Goal: Transaction & Acquisition: Purchase product/service

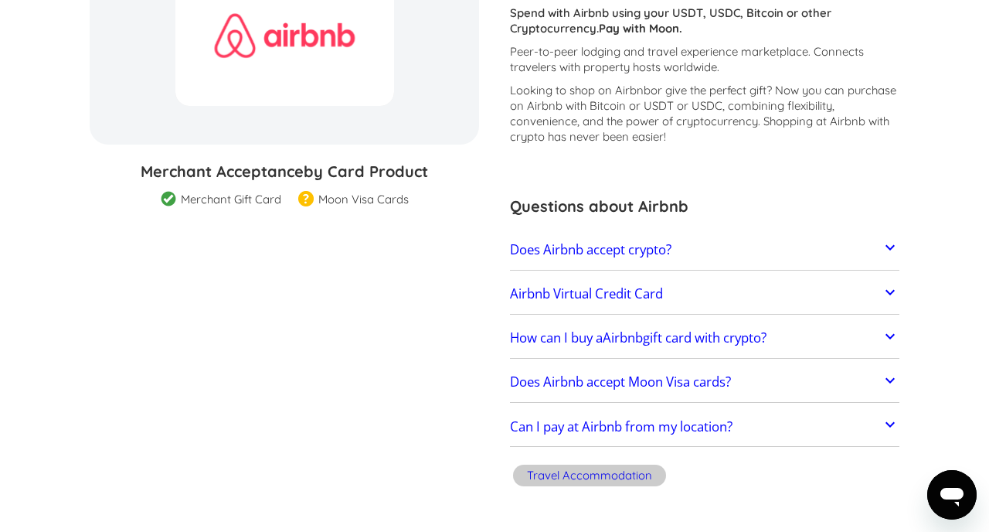
scroll to position [236, 0]
click at [892, 245] on icon at bounding box center [890, 247] width 19 height 19
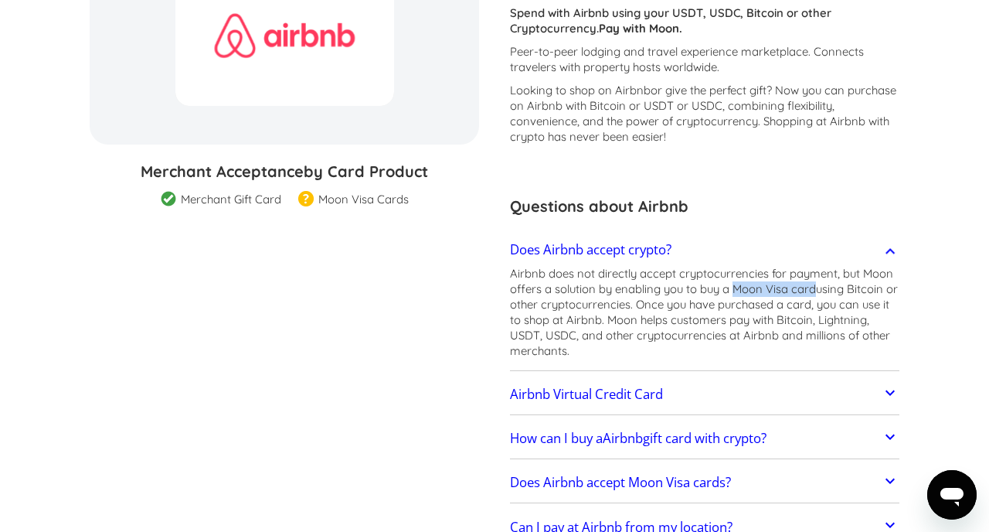
drag, startPoint x: 735, startPoint y: 289, endPoint x: 817, endPoint y: 289, distance: 81.9
click at [817, 289] on p "Airbnb does not directly accept cryptocurrencies for payment, but Moon offers a…" at bounding box center [704, 312] width 389 height 93
copy p "Moon Visa card"
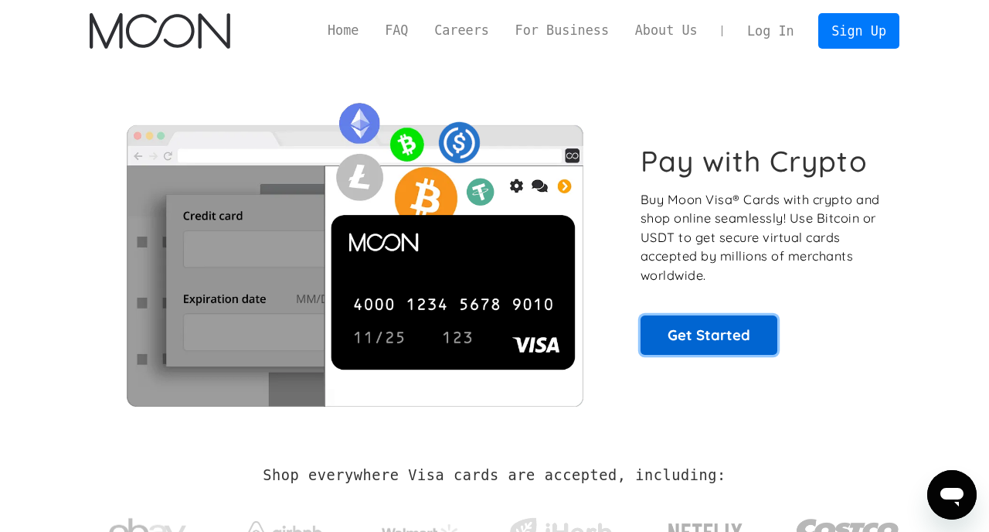
click at [722, 333] on link "Get Started" at bounding box center [708, 334] width 137 height 39
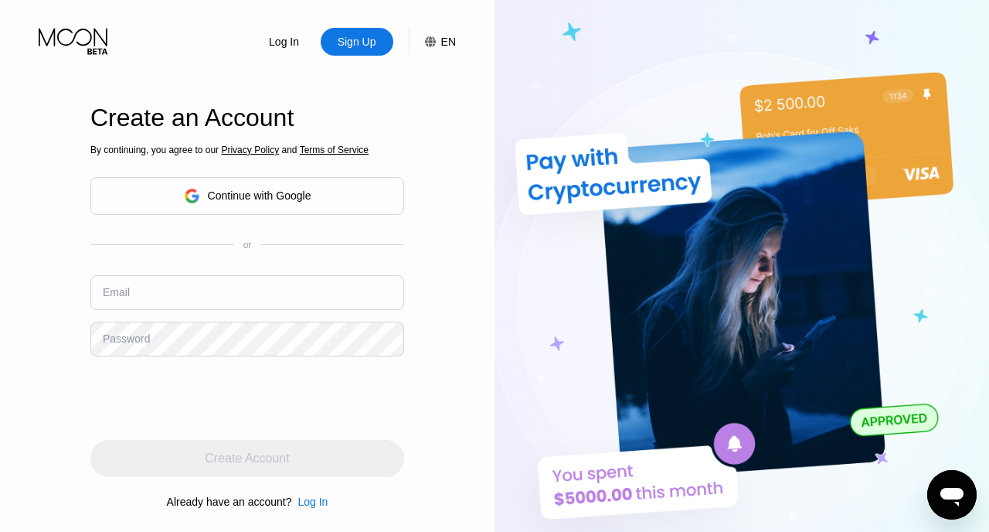
click at [288, 199] on div "Continue with Google" at bounding box center [260, 195] width 104 height 12
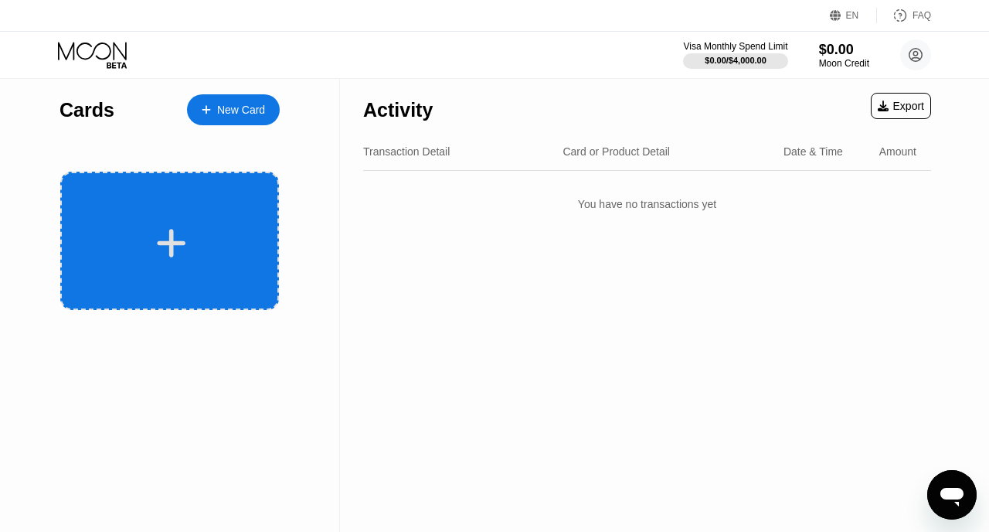
click at [239, 201] on div at bounding box center [169, 241] width 219 height 138
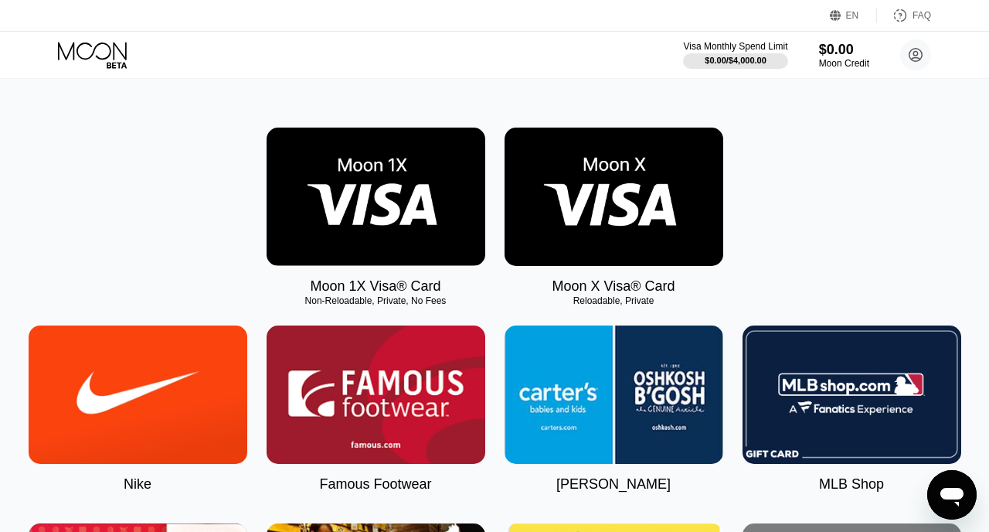
scroll to position [196, 0]
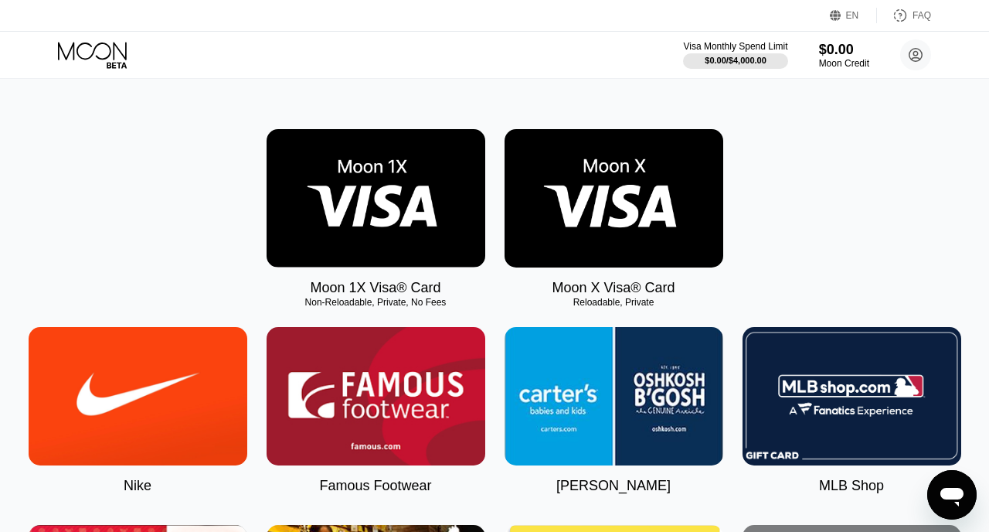
click at [670, 205] on img at bounding box center [613, 198] width 219 height 138
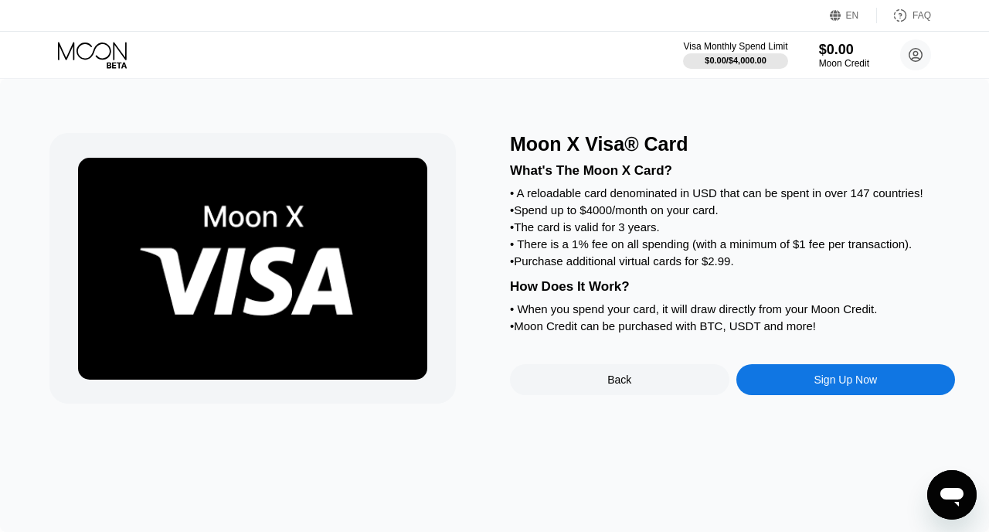
click at [818, 386] on div "Sign Up Now" at bounding box center [845, 379] width 63 height 12
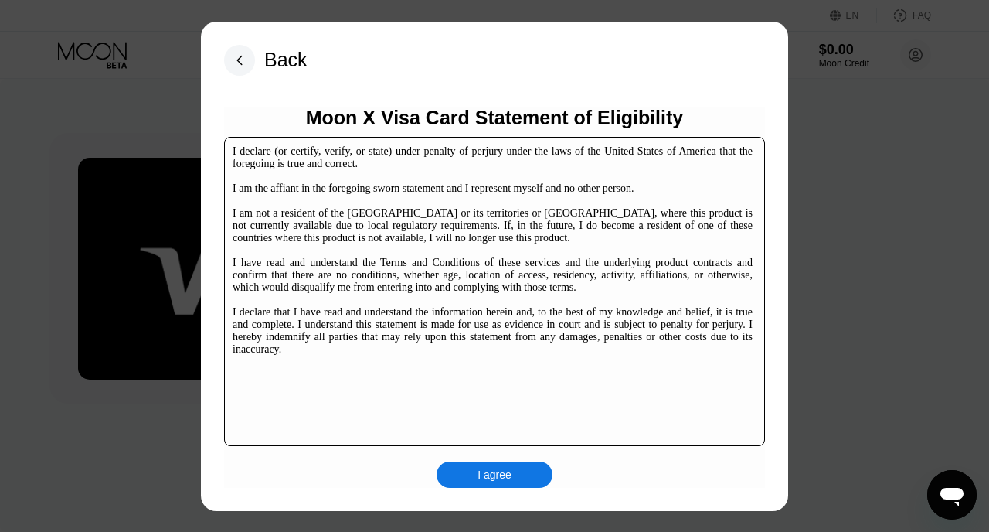
click at [513, 476] on div "I agree" at bounding box center [495, 474] width 116 height 26
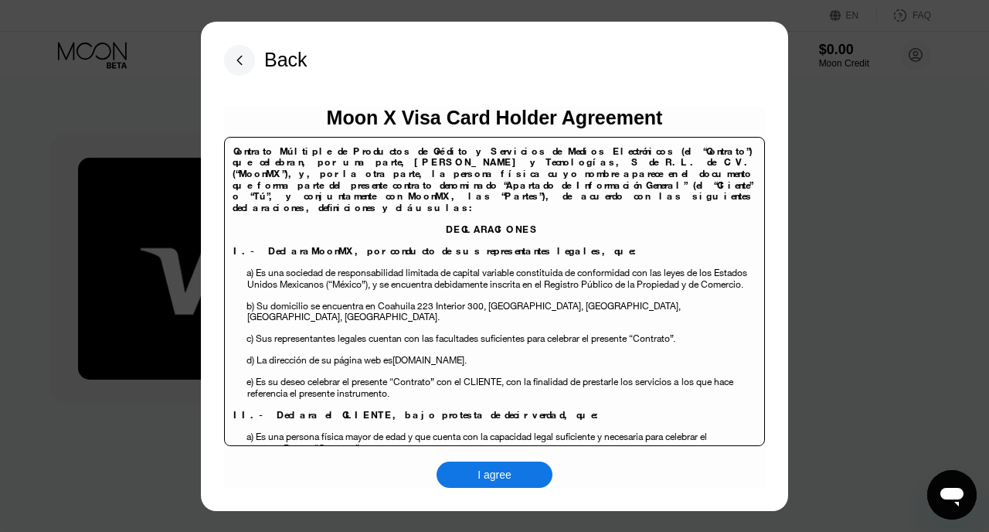
click at [511, 472] on div "I agree" at bounding box center [494, 474] width 34 height 14
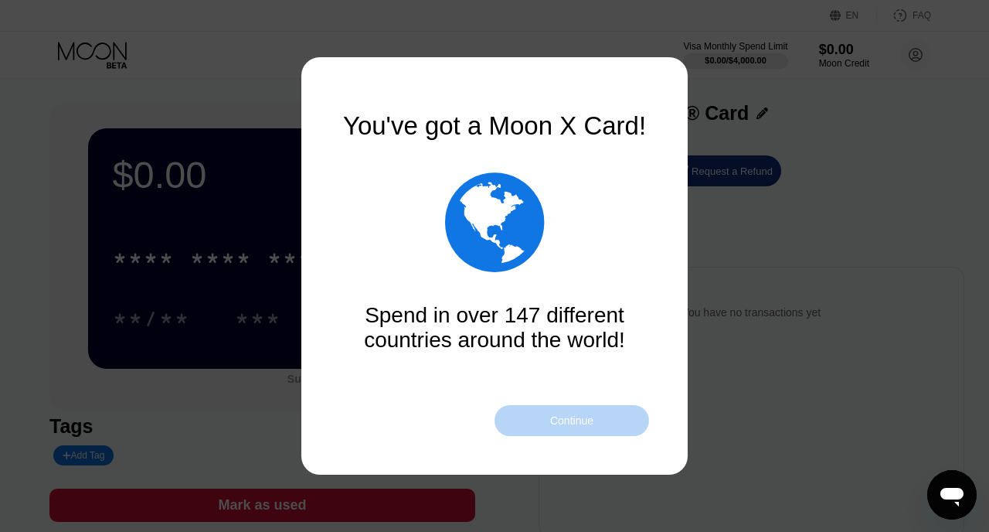
click at [567, 421] on div "Continue" at bounding box center [571, 420] width 43 height 12
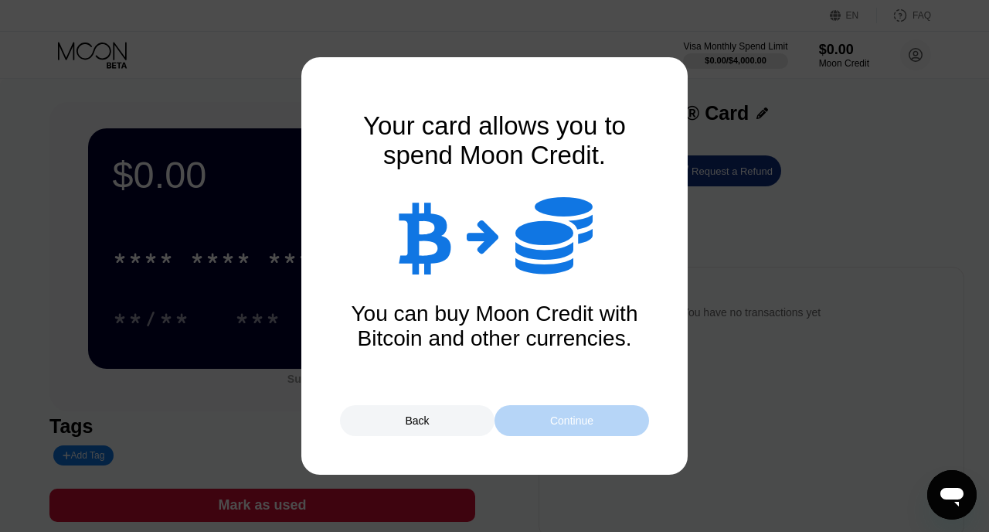
click at [567, 421] on div "Continue" at bounding box center [571, 420] width 43 height 12
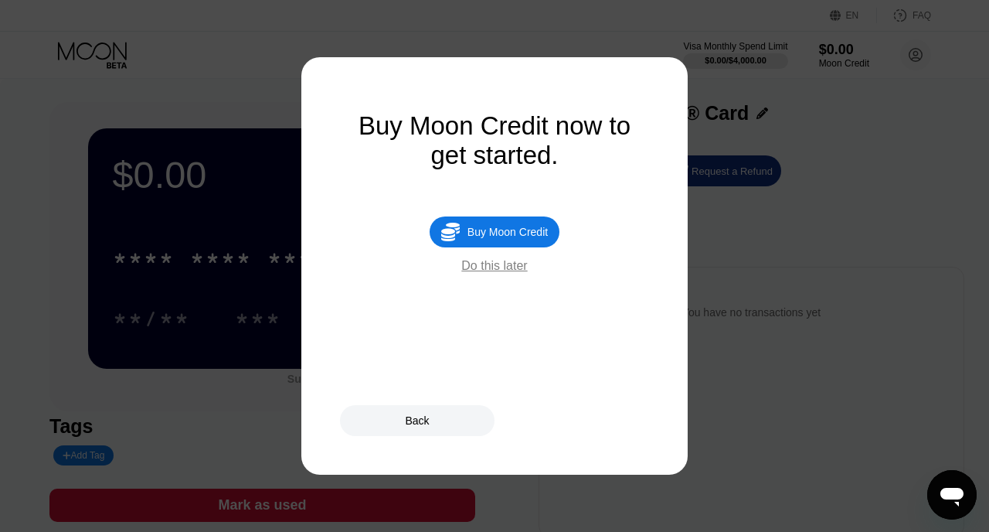
click at [508, 267] on div "Do this later" at bounding box center [494, 266] width 66 height 14
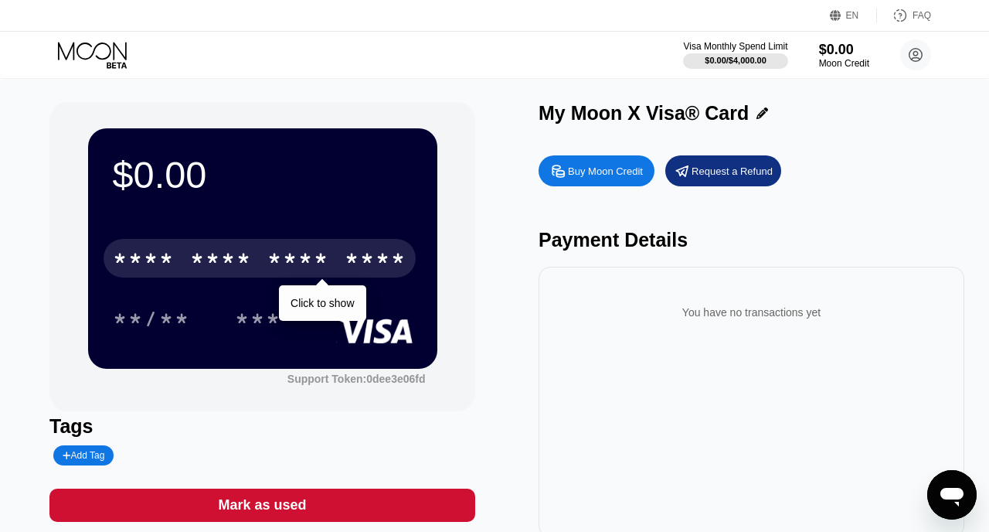
click at [260, 263] on div "* * * * * * * * * * * * ****" at bounding box center [260, 258] width 312 height 39
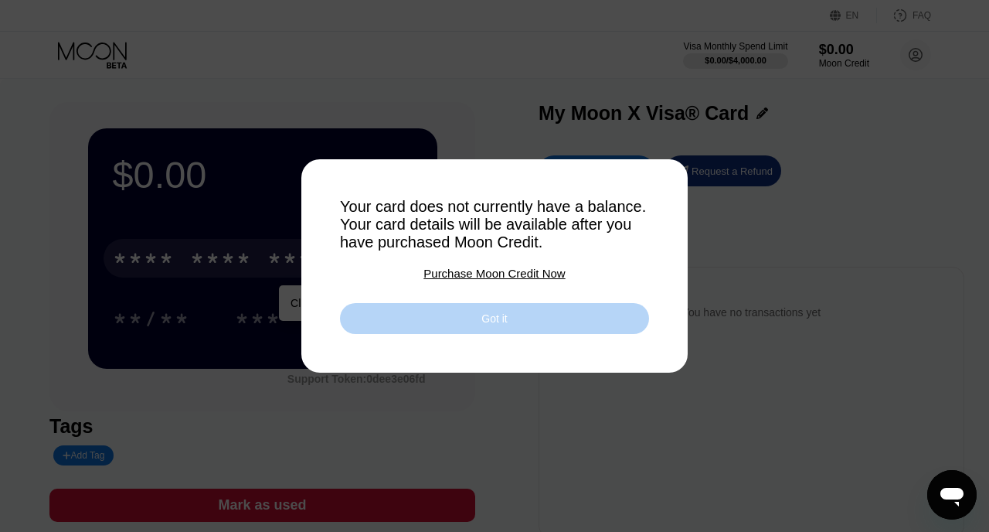
click at [515, 324] on div "Got it" at bounding box center [494, 318] width 309 height 31
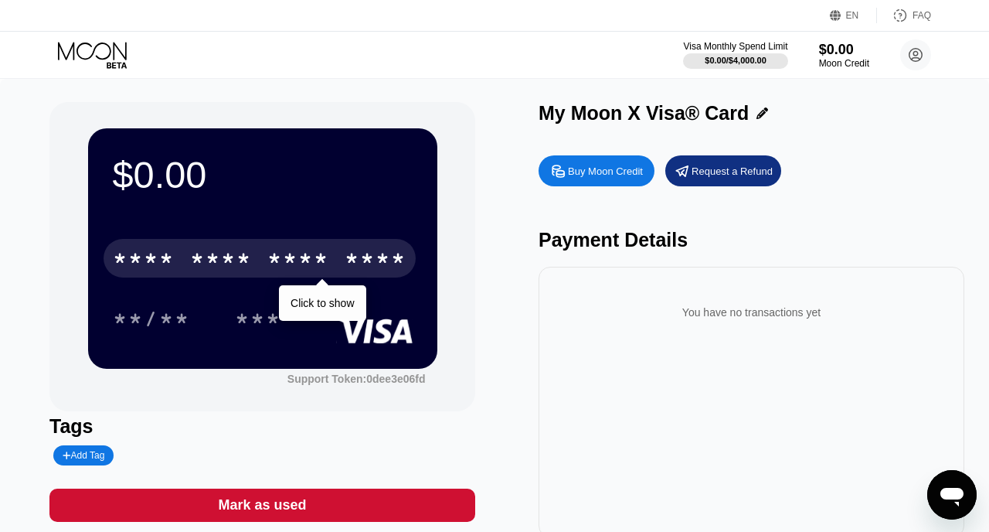
click at [599, 165] on div "Buy Moon Credit" at bounding box center [605, 171] width 75 height 13
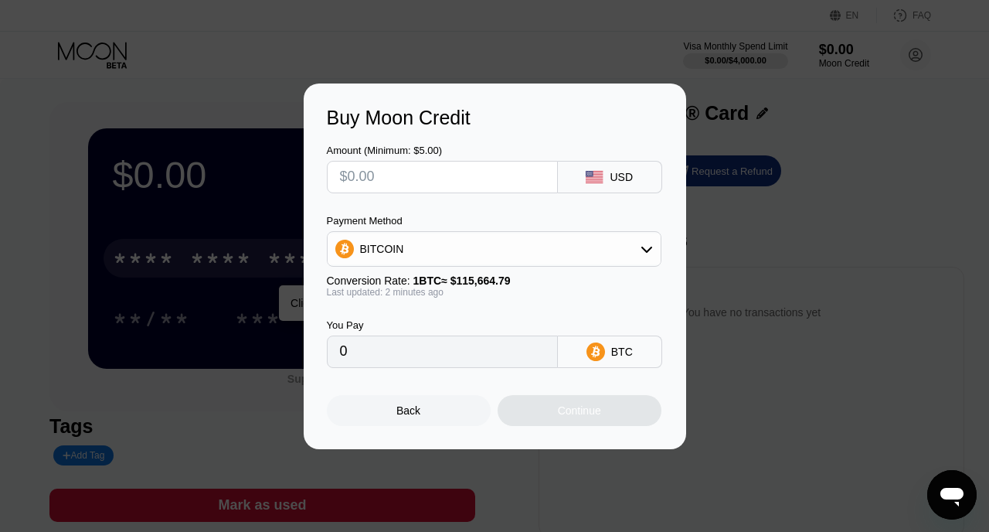
click at [653, 246] on div "BITCOIN" at bounding box center [494, 248] width 333 height 31
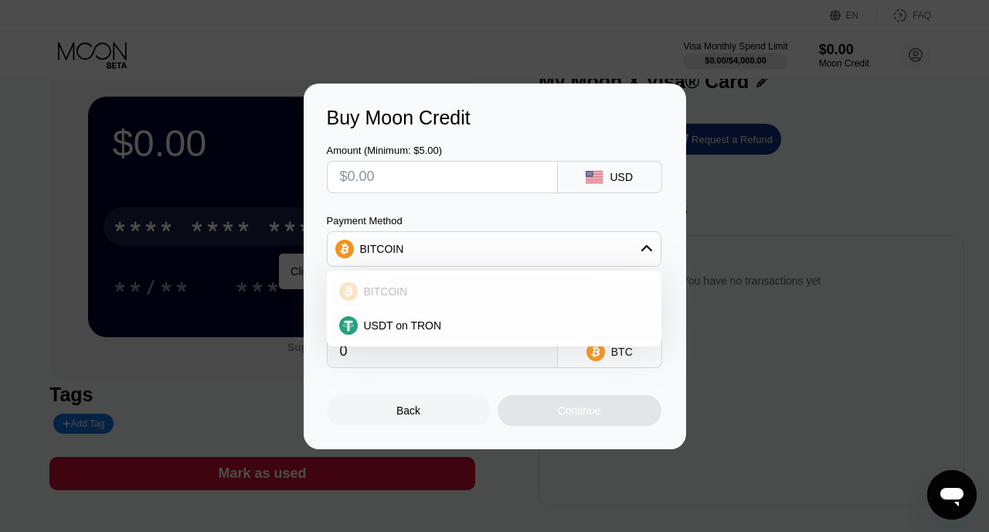
scroll to position [30, 0]
click at [489, 284] on div "BITCOIN" at bounding box center [493, 291] width 325 height 31
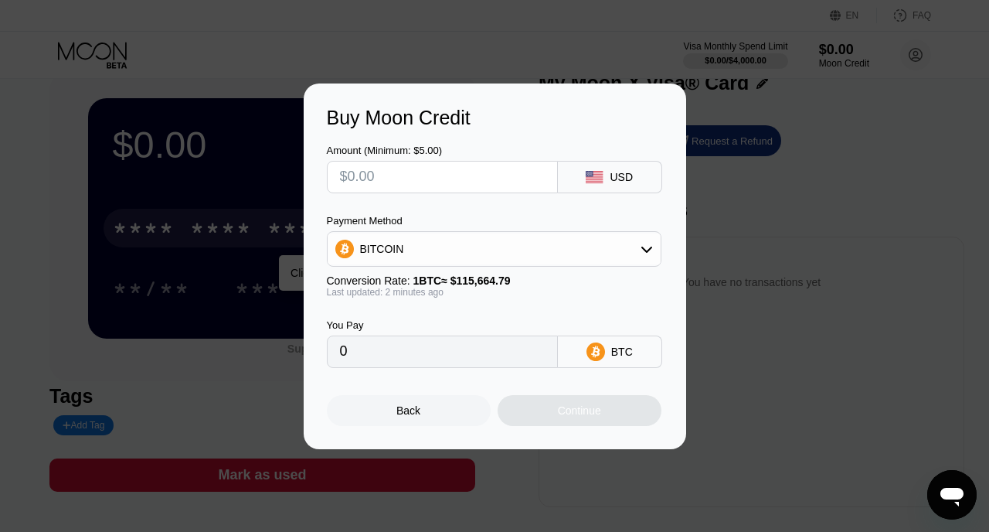
click at [460, 350] on input "0" at bounding box center [442, 351] width 205 height 31
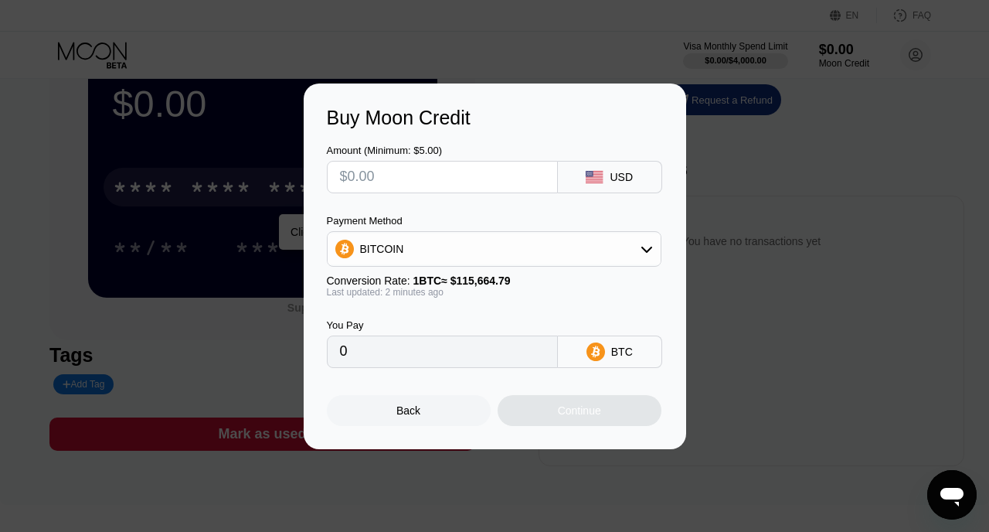
scroll to position [73, 0]
click at [443, 349] on input "0" at bounding box center [442, 351] width 205 height 31
click at [411, 348] on input "0" at bounding box center [442, 351] width 205 height 31
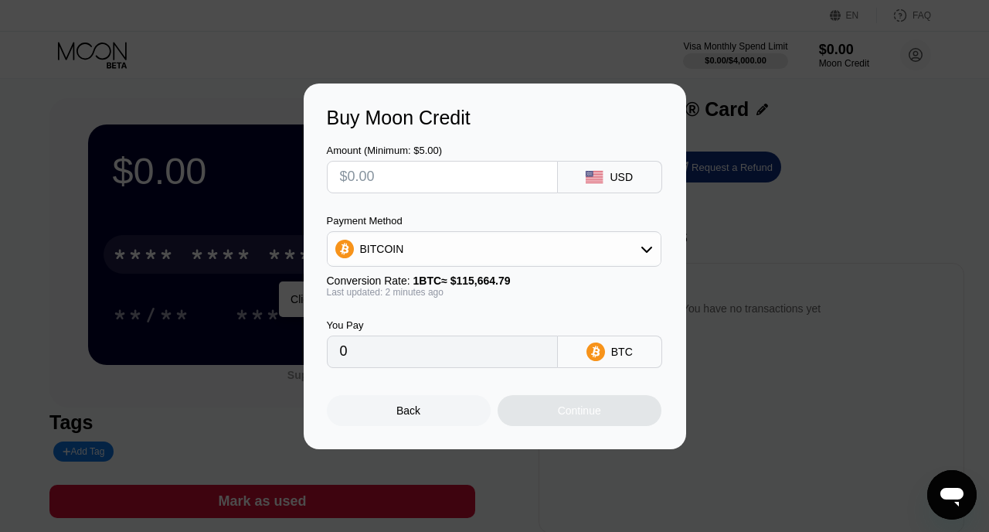
scroll to position [0, 0]
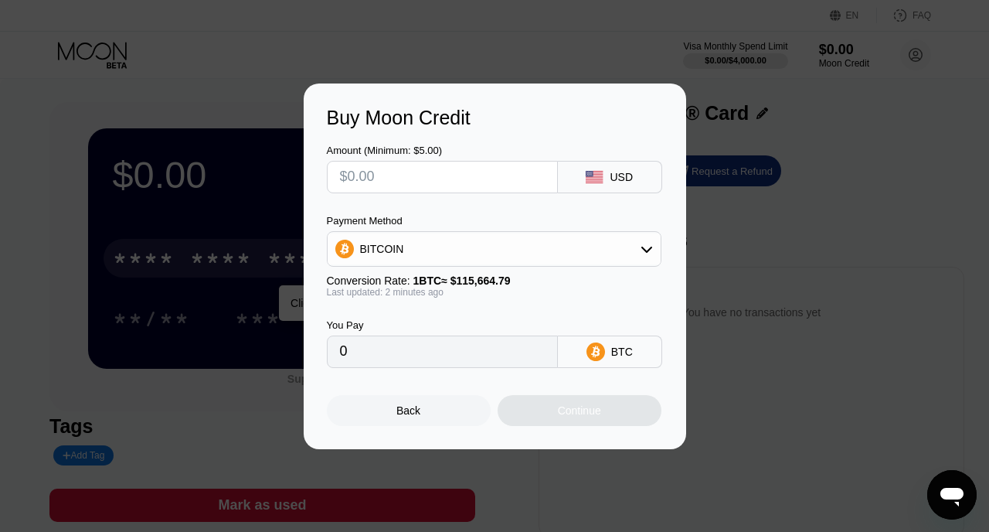
click at [421, 336] on input "0" at bounding box center [442, 351] width 205 height 31
click at [430, 176] on input "text" at bounding box center [442, 176] width 205 height 31
click at [620, 178] on div "USD" at bounding box center [621, 177] width 23 height 12
click at [486, 174] on input "text" at bounding box center [442, 176] width 205 height 31
type input "$3"
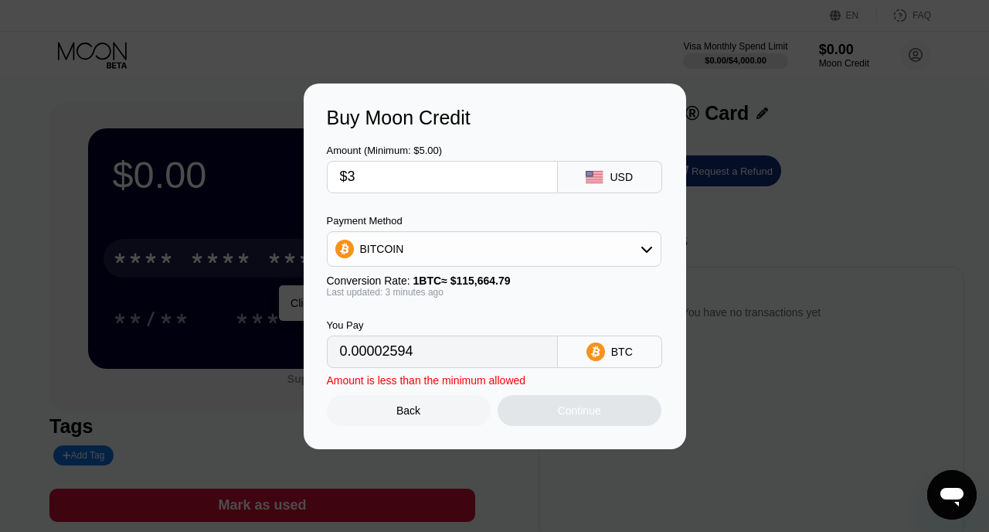
type input "0.00002594"
type input "$30"
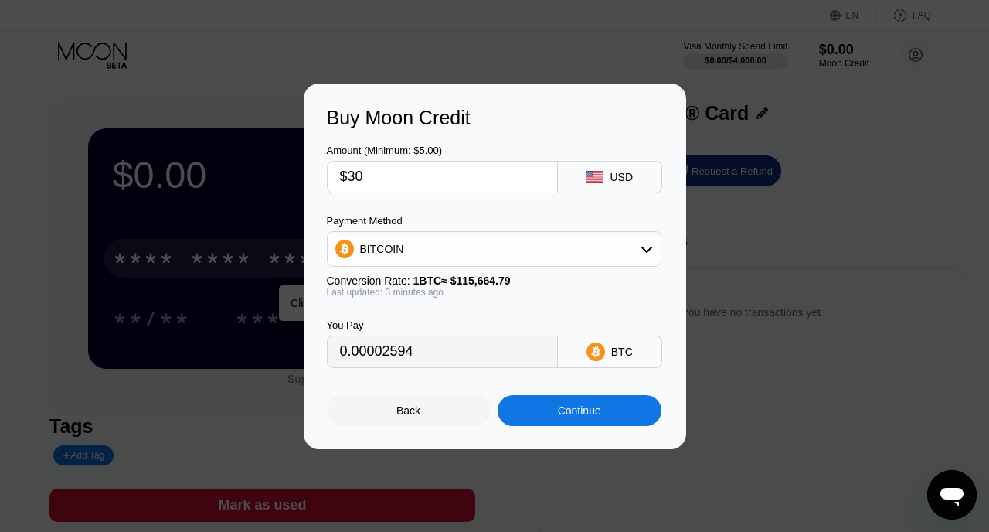
type input "0.00025938"
type input "$300"
type input "0.00259371"
drag, startPoint x: 348, startPoint y: 177, endPoint x: 407, endPoint y: 178, distance: 58.7
click at [407, 178] on input "$300" at bounding box center [442, 176] width 205 height 31
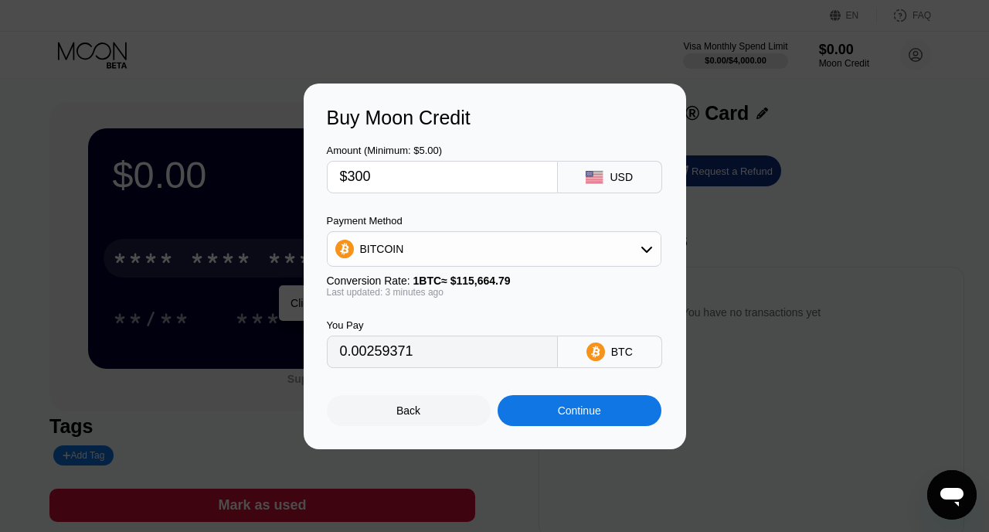
type input "$5"
type input "0.00004323"
type input "$50"
type input "0.00043229"
type input "$500"
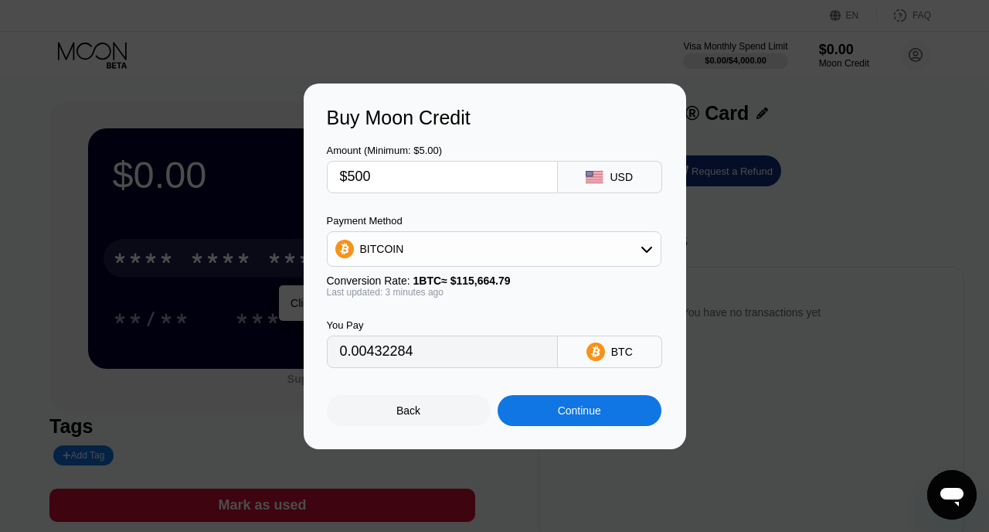
type input "0.00432696"
type input "$500"
click at [484, 253] on div "BITCOIN" at bounding box center [494, 248] width 333 height 31
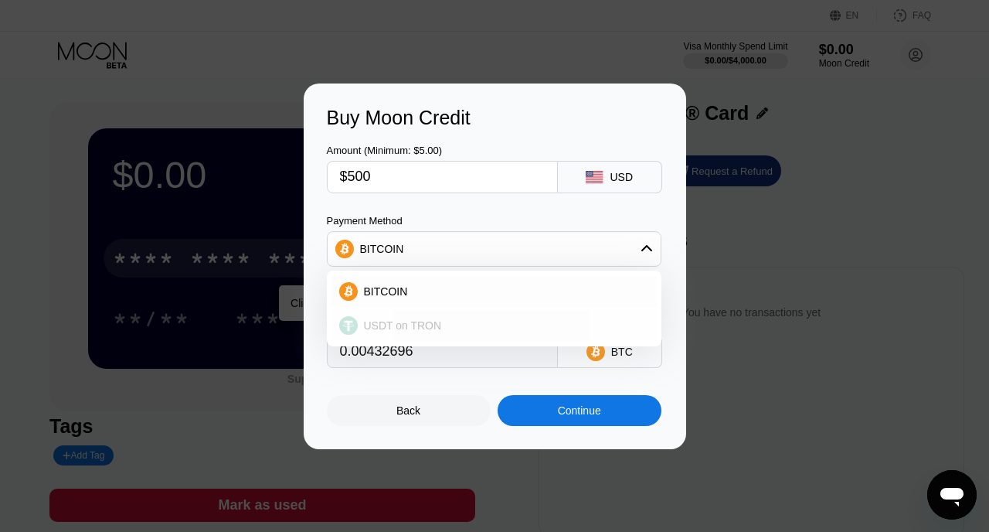
click at [432, 323] on span "USDT on TRON" at bounding box center [403, 325] width 78 height 12
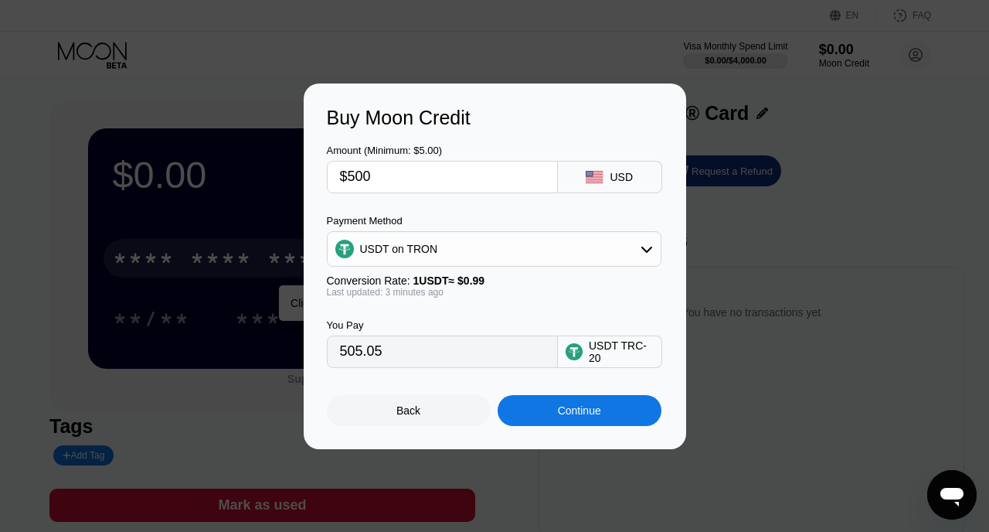
click at [501, 243] on div "USDT on TRON" at bounding box center [494, 248] width 333 height 31
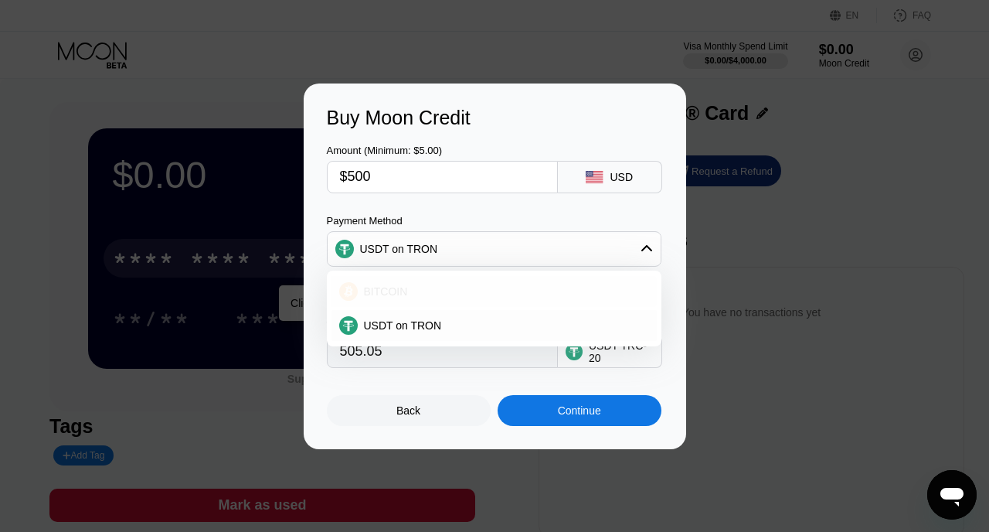
click at [471, 286] on div "BITCOIN" at bounding box center [503, 291] width 291 height 12
type input "0.00432696"
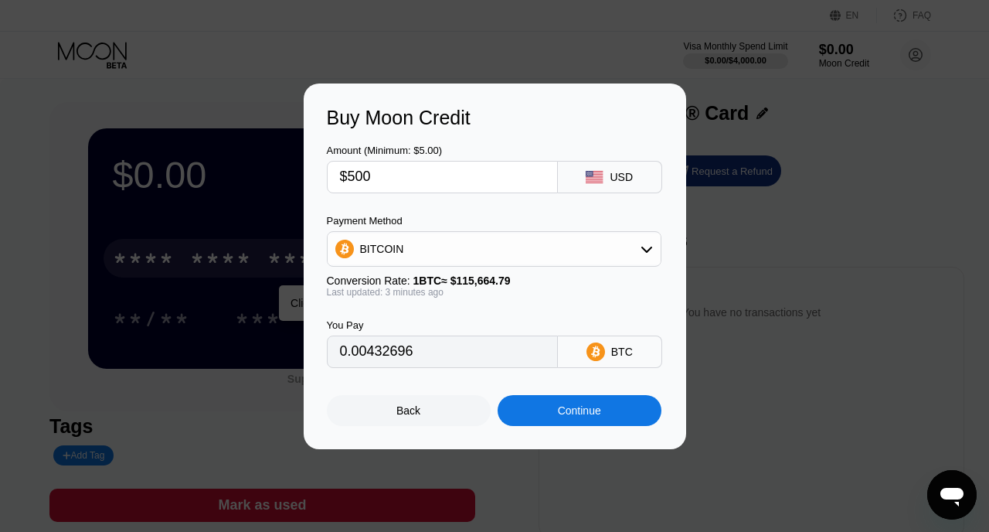
drag, startPoint x: 372, startPoint y: 177, endPoint x: 349, endPoint y: 177, distance: 23.2
click at [348, 177] on input "$500" at bounding box center [442, 176] width 205 height 31
type input "$1"
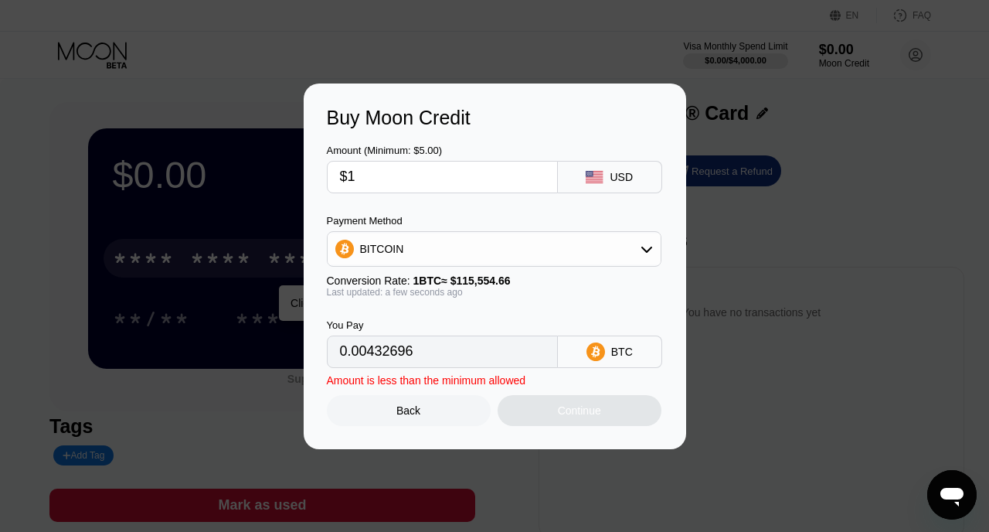
type input "0.00000866"
type input "$10"
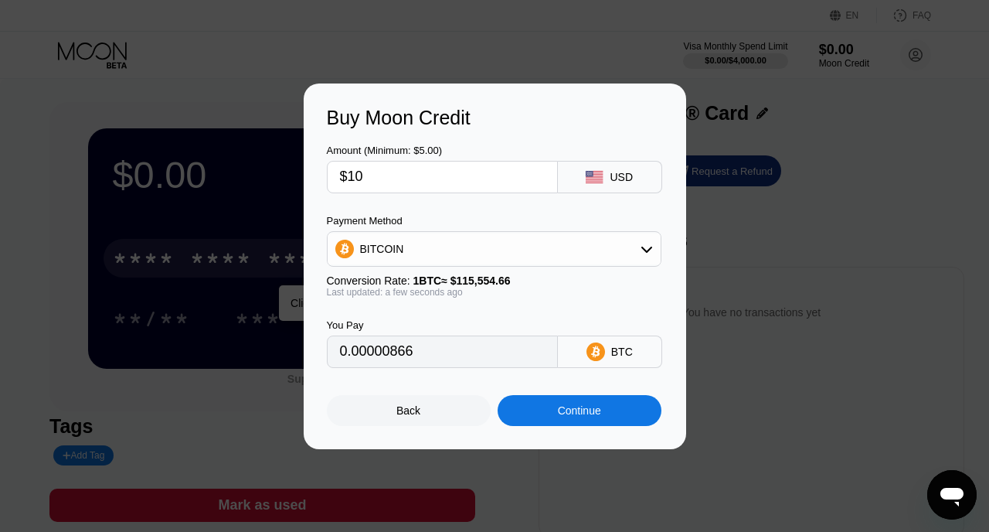
type input "0.00008654"
type input "$10"
drag, startPoint x: 422, startPoint y: 352, endPoint x: 306, endPoint y: 350, distance: 115.9
click at [304, 349] on div "Buy Moon Credit Amount (Minimum: $5.00) $10 USD Payment Method BITCOIN Conversi…" at bounding box center [495, 265] width 382 height 365
click at [603, 405] on div "Continue" at bounding box center [580, 410] width 164 height 31
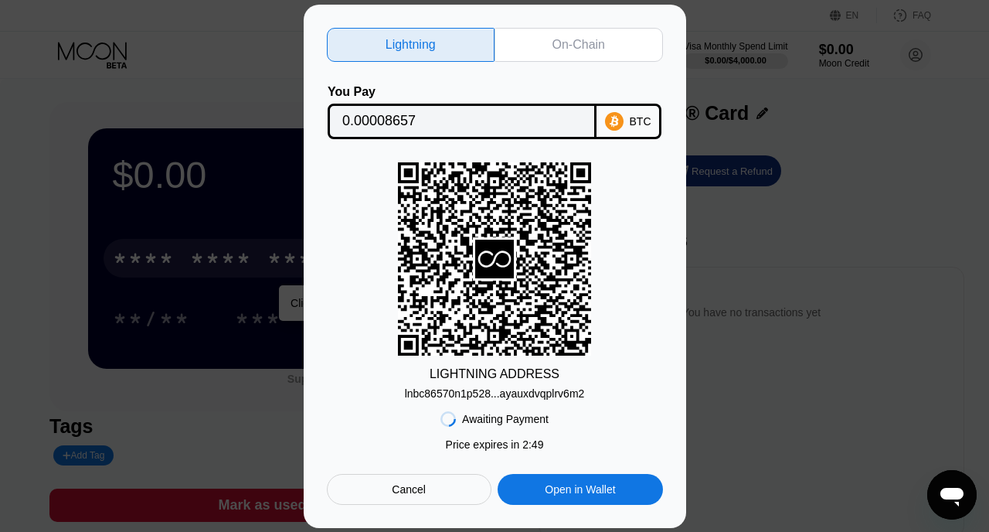
click at [570, 42] on div "On-Chain" at bounding box center [578, 44] width 53 height 15
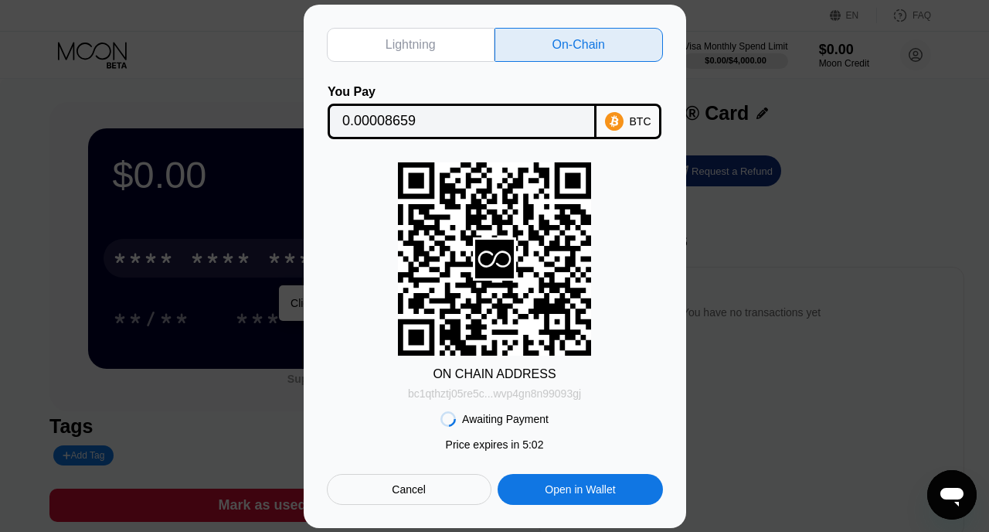
click at [576, 392] on div "bc1qthztj05re5c...wvp4gn8n99093gj" at bounding box center [494, 393] width 173 height 12
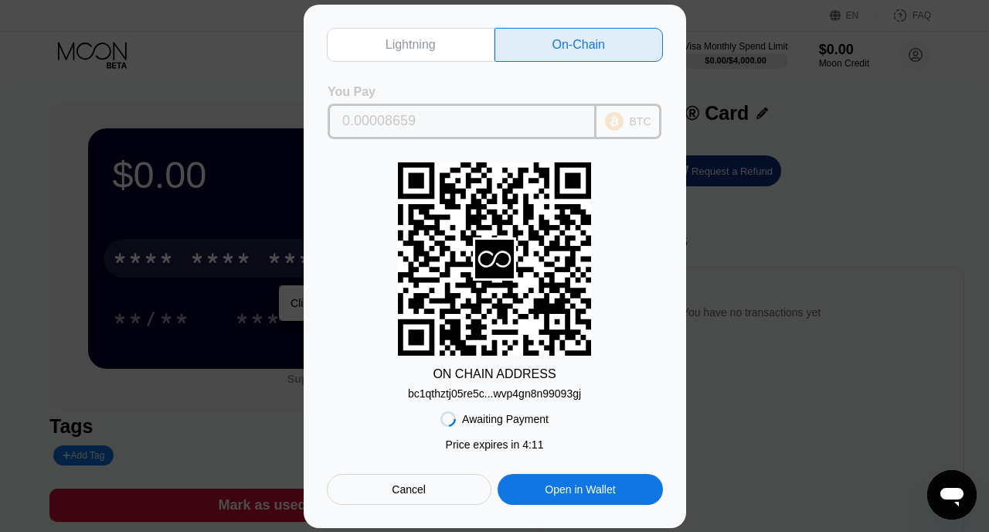
drag, startPoint x: 450, startPoint y: 116, endPoint x: 338, endPoint y: 124, distance: 112.3
click at [336, 124] on div "0.00008659" at bounding box center [462, 122] width 269 height 36
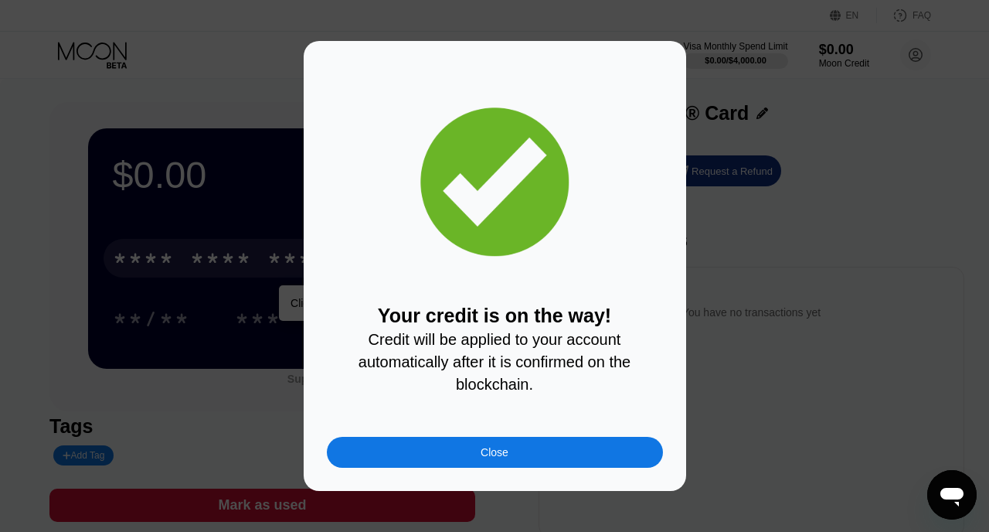
click at [520, 448] on div "Close" at bounding box center [495, 452] width 336 height 31
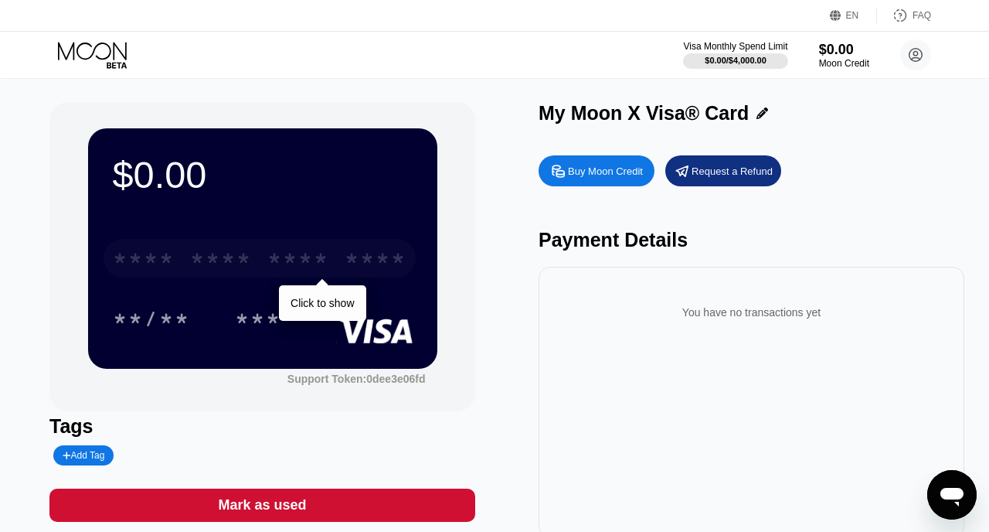
click at [259, 254] on div "* * * * * * * * * * * * ****" at bounding box center [260, 258] width 312 height 39
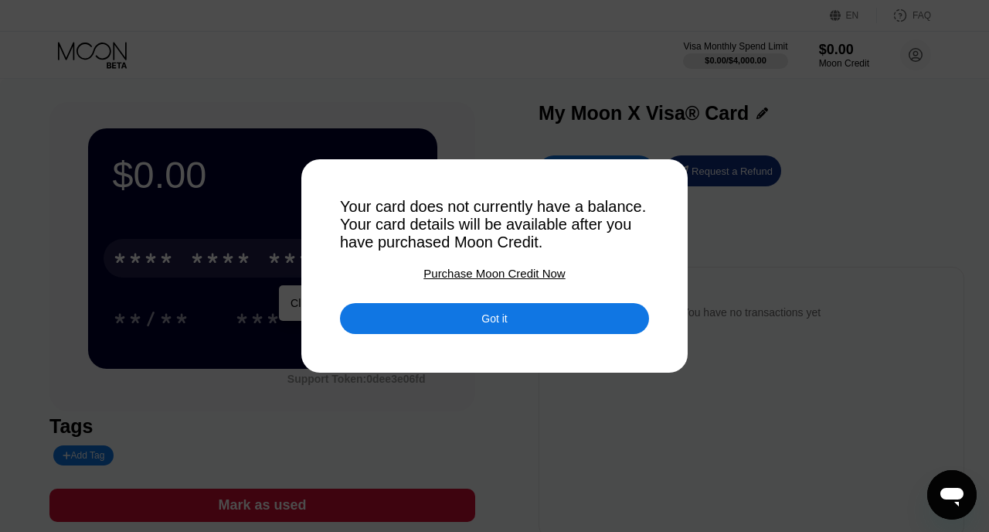
click at [496, 327] on div "Got it" at bounding box center [494, 318] width 309 height 31
